Goal: Information Seeking & Learning: Learn about a topic

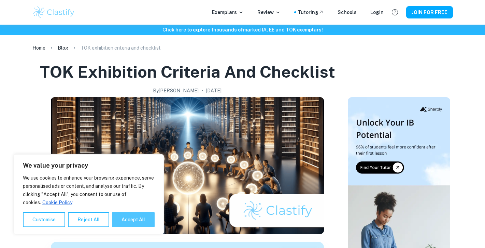
click at [127, 213] on button "Accept All" at bounding box center [133, 219] width 43 height 15
checkbox input "true"
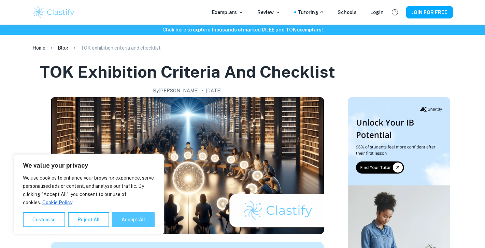
checkbox input "true"
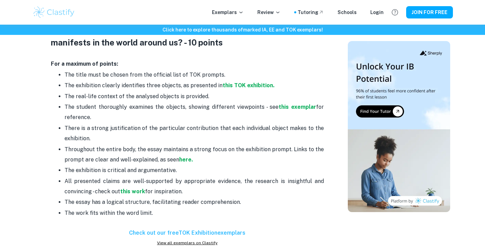
scroll to position [365, 0]
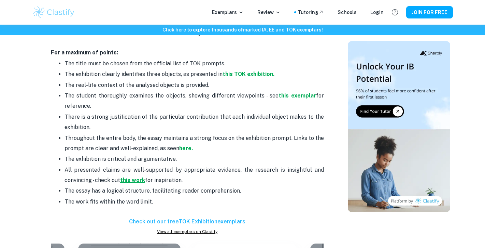
click at [136, 182] on strong "this work" at bounding box center [132, 180] width 25 height 6
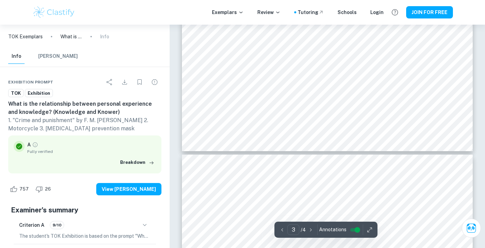
scroll to position [1079, 0]
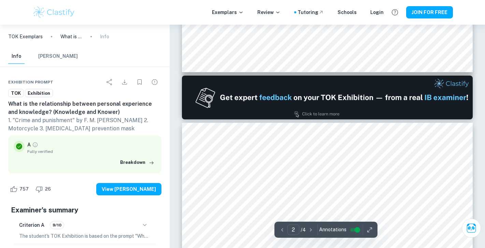
type input "1"
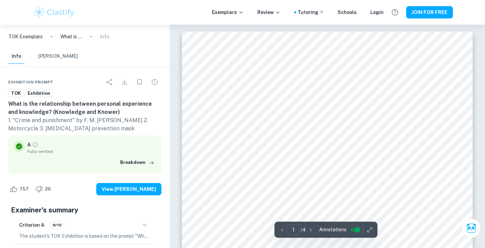
scroll to position [0, 0]
